Goal: Task Accomplishment & Management: Manage account settings

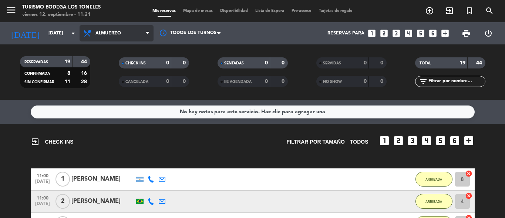
click at [135, 31] on span "Almuerzo" at bounding box center [116, 33] width 74 height 16
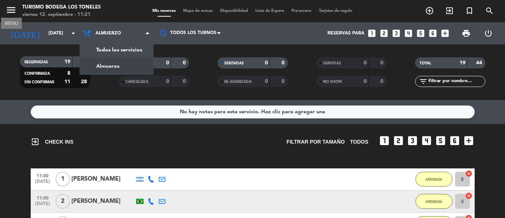
click at [8, 8] on icon "menu" at bounding box center [11, 9] width 11 height 11
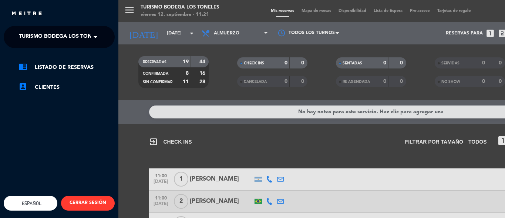
click at [94, 33] on span at bounding box center [97, 37] width 13 height 16
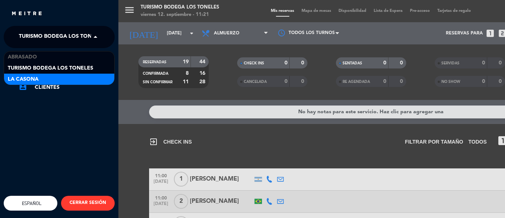
click at [81, 77] on div "La Casona" at bounding box center [59, 79] width 110 height 11
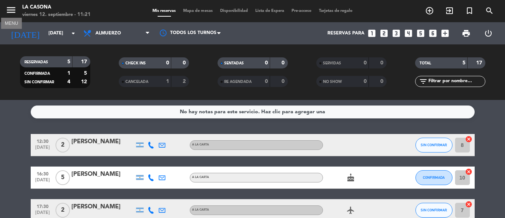
click at [10, 11] on icon "menu" at bounding box center [11, 9] width 11 height 11
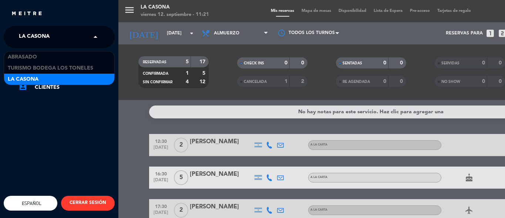
click at [100, 35] on span at bounding box center [97, 37] width 13 height 16
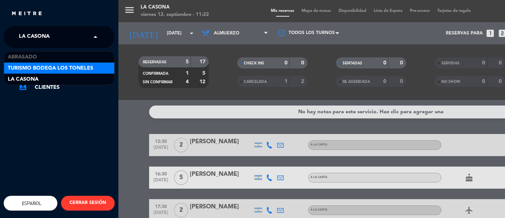
click at [90, 65] on span "Turismo Bodega Los Toneles" at bounding box center [50, 68] width 85 height 9
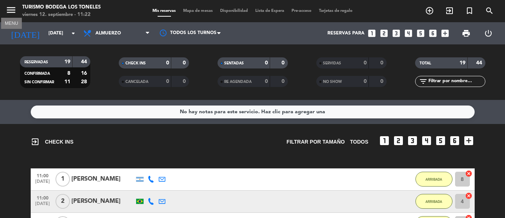
click at [9, 6] on icon "menu" at bounding box center [11, 9] width 11 height 11
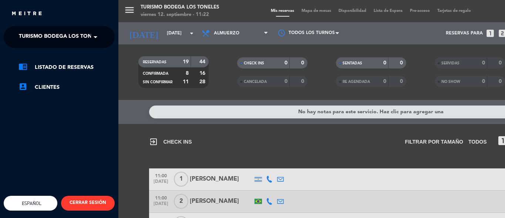
click at [92, 38] on span at bounding box center [97, 37] width 13 height 16
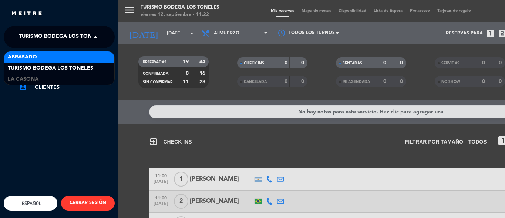
click at [82, 59] on div "Abrasado" at bounding box center [59, 56] width 110 height 11
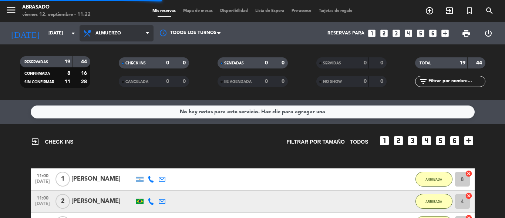
click at [142, 33] on span "Almuerzo" at bounding box center [116, 33] width 74 height 16
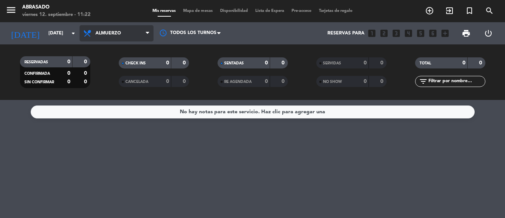
click at [138, 36] on span "Almuerzo" at bounding box center [116, 33] width 74 height 16
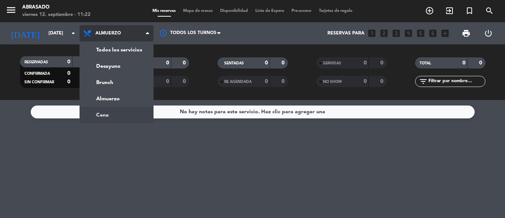
click at [85, 117] on ng-component "menu Abrasado [DATE] 12. septiembre - 11:22 Mis reservas Mapa de mesas Disponib…" at bounding box center [252, 109] width 505 height 218
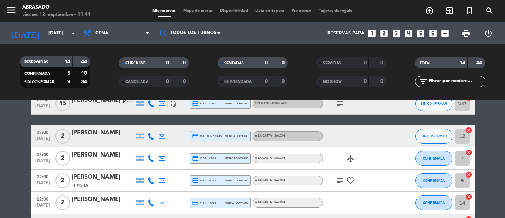
scroll to position [284, 0]
